Goal: Task Accomplishment & Management: Use online tool/utility

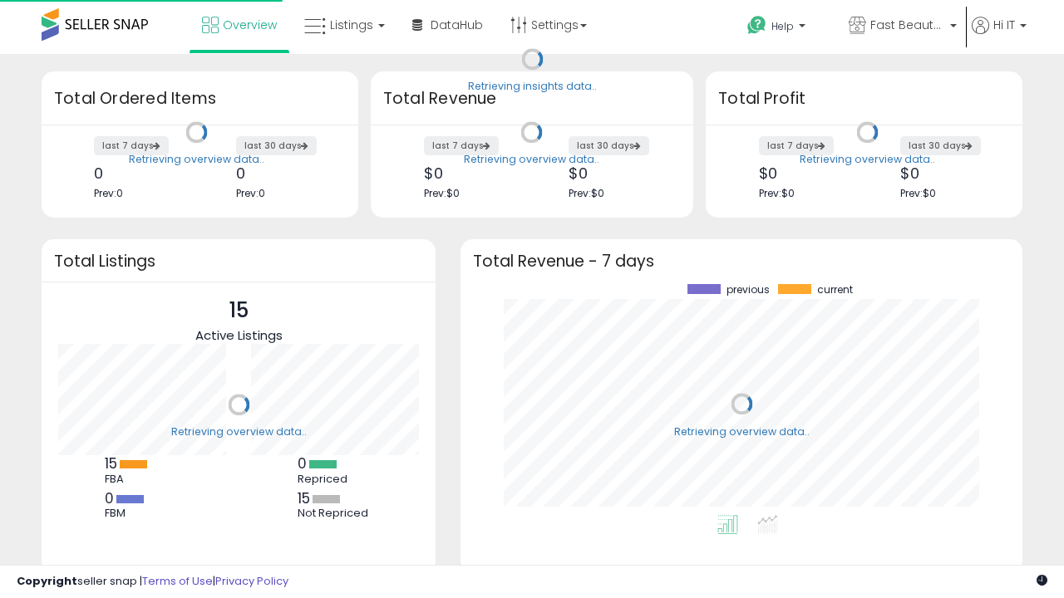
scroll to position [231, 529]
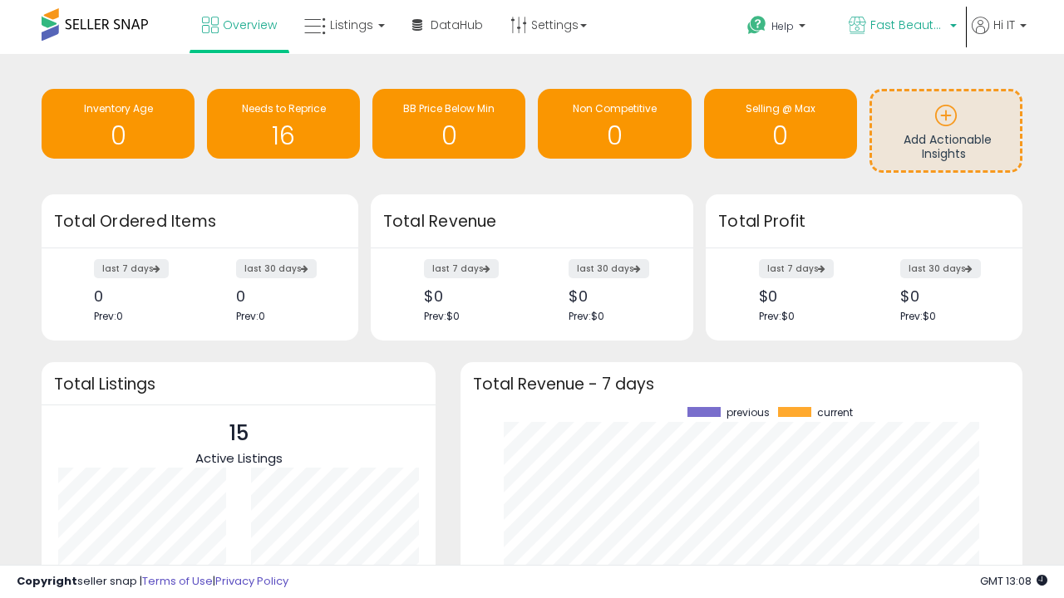
click at [901, 27] on span "Fast Beauty ([GEOGRAPHIC_DATA])" at bounding box center [907, 25] width 75 height 17
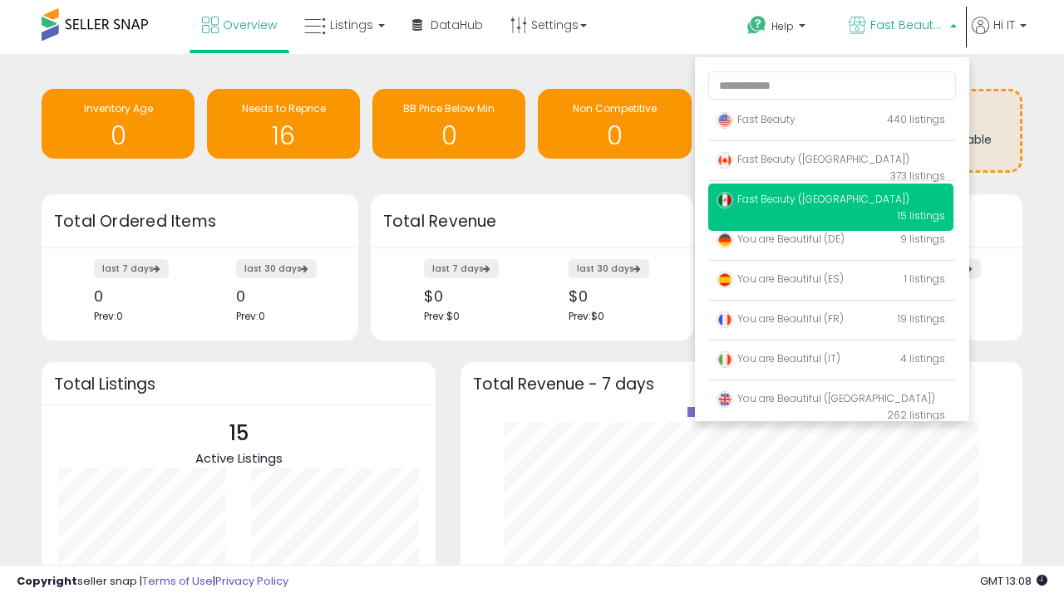
click at [830, 362] on span "You are Beautiful (IT)" at bounding box center [779, 359] width 124 height 14
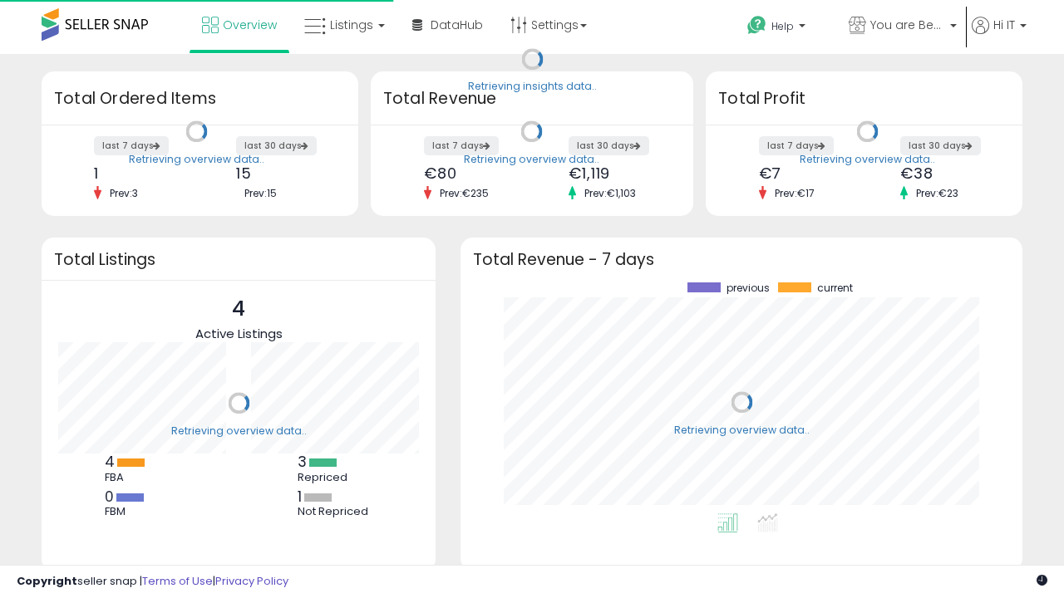
scroll to position [231, 529]
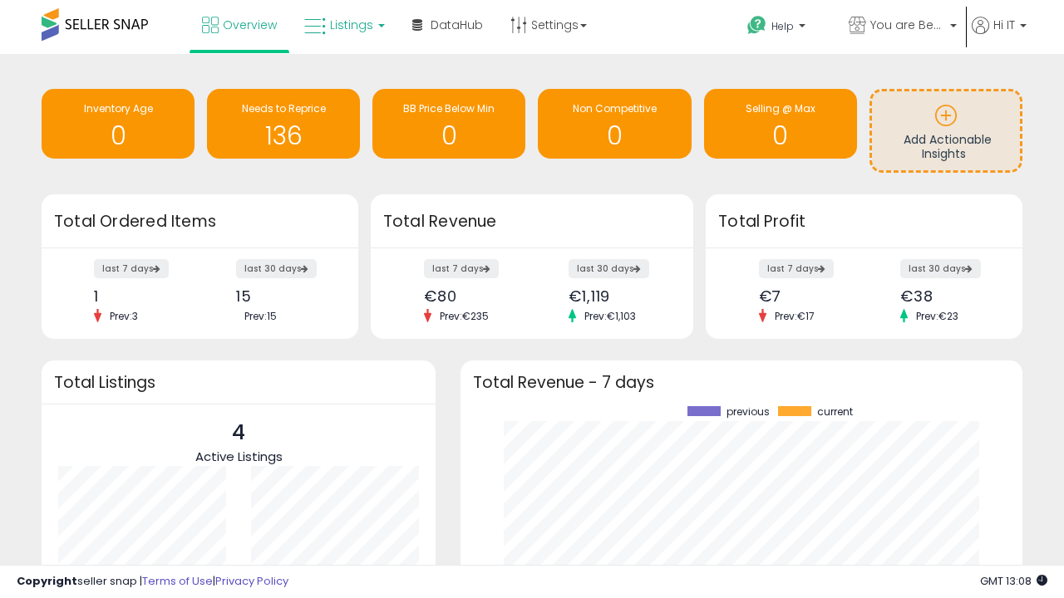
click at [342, 25] on span "Listings" at bounding box center [351, 25] width 43 height 17
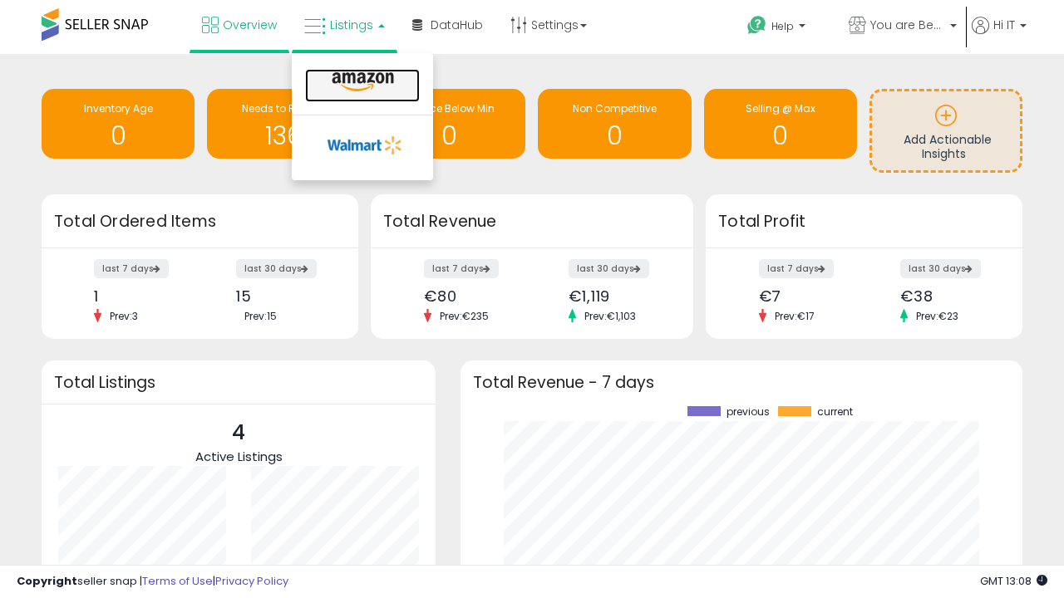
click at [361, 82] on icon at bounding box center [363, 82] width 72 height 22
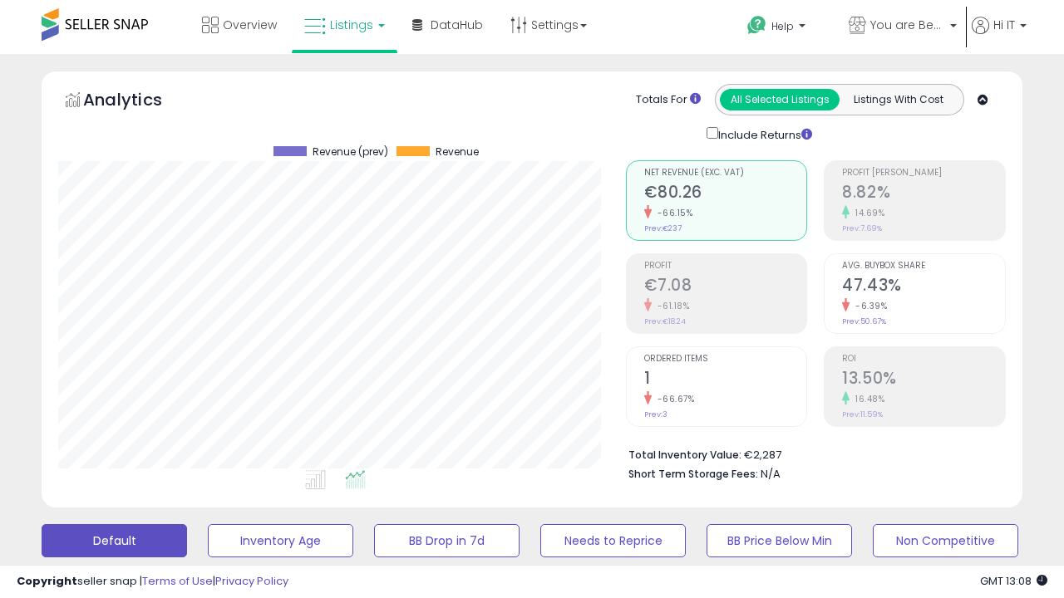
scroll to position [341, 567]
click at [208, 525] on button "All_Inventory" at bounding box center [280, 541] width 145 height 33
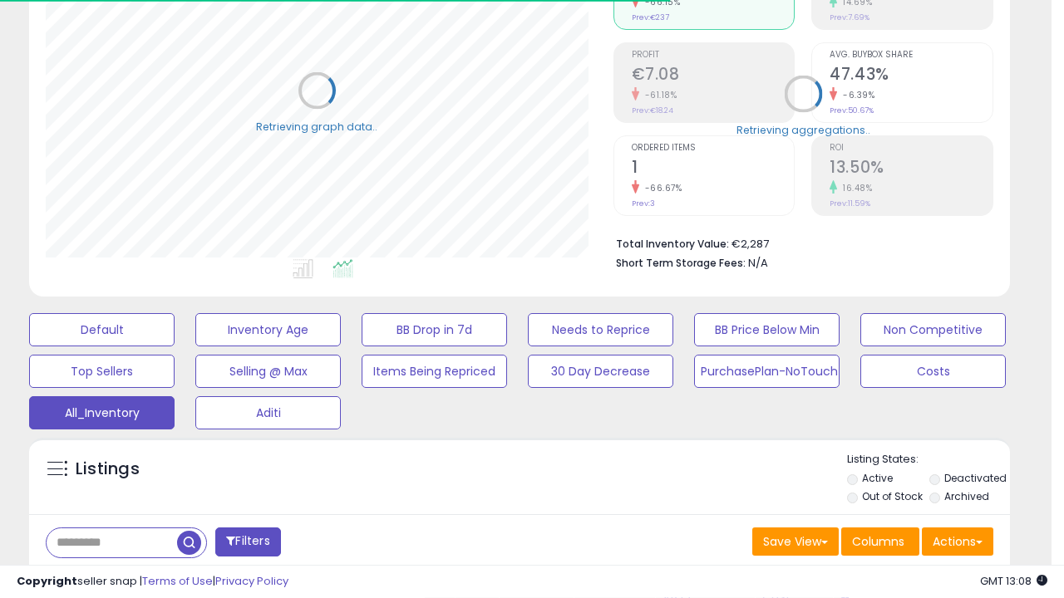
scroll to position [0, 0]
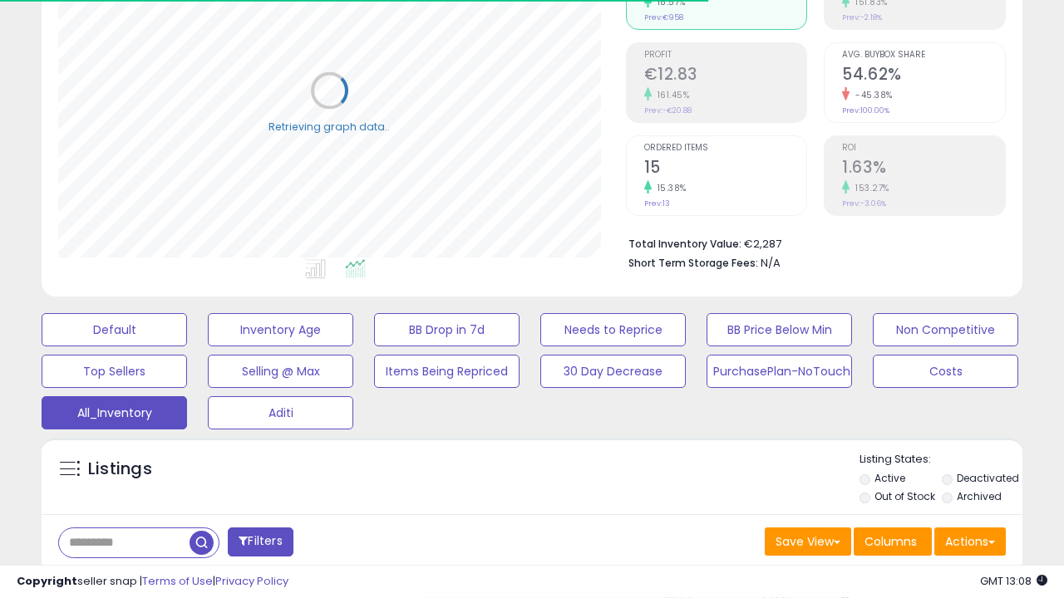
click at [118, 578] on span "Last 30 Days" at bounding box center [121, 586] width 72 height 17
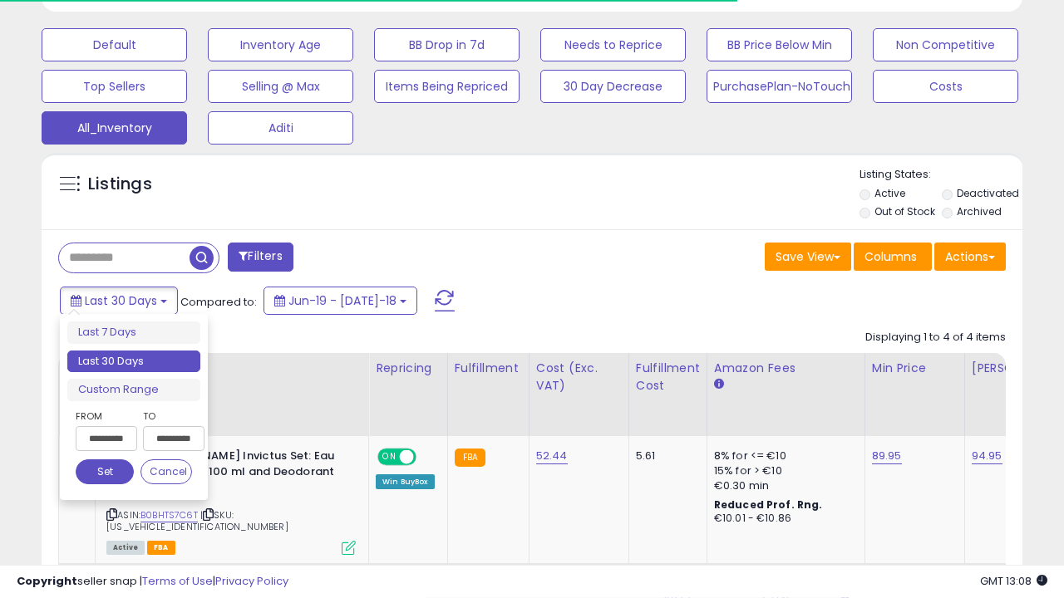
click at [134, 362] on li "Last 30 Days" at bounding box center [133, 362] width 133 height 22
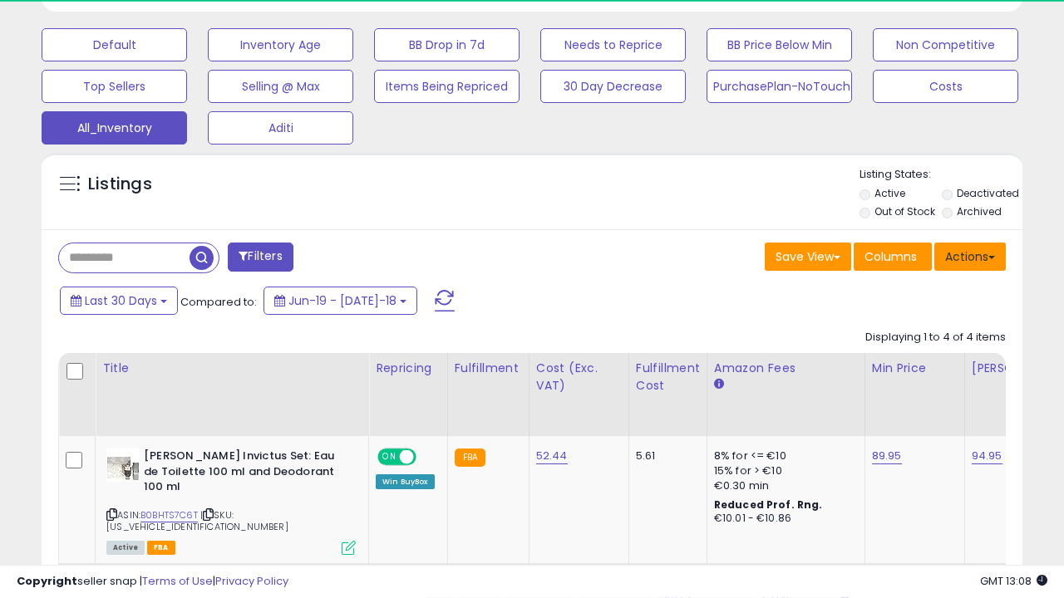
click at [970, 255] on button "Actions" at bounding box center [969, 257] width 71 height 28
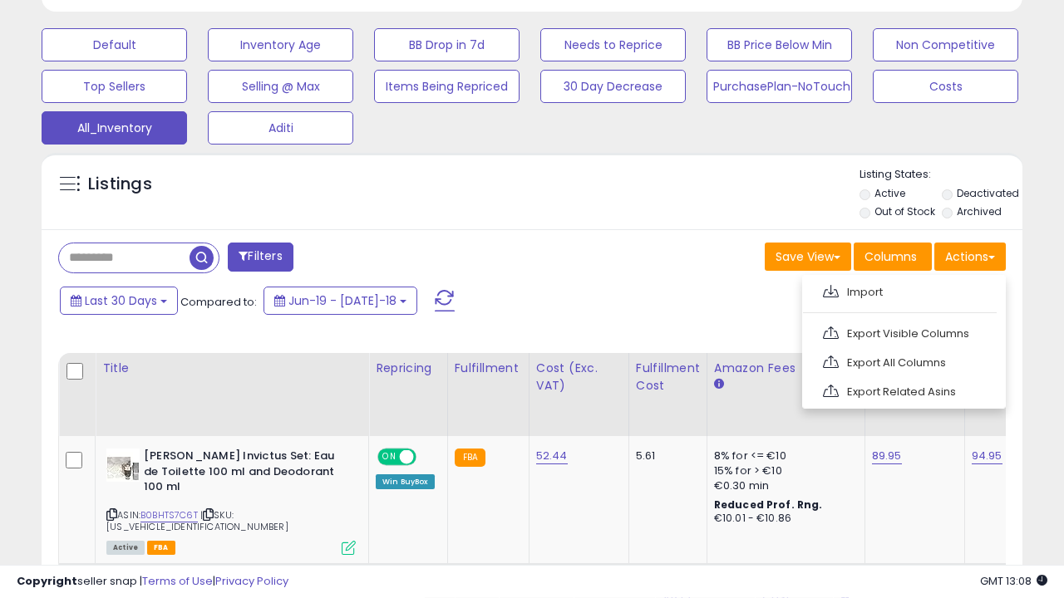
click at [902, 361] on link "Export All Columns" at bounding box center [902, 363] width 182 height 26
